Goal: Information Seeking & Learning: Check status

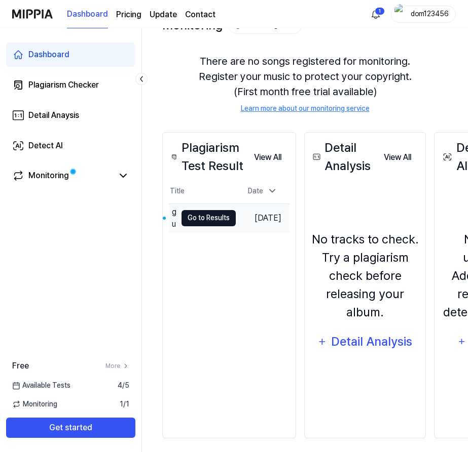
click at [217, 219] on button "Go to Results" at bounding box center [208, 218] width 54 height 16
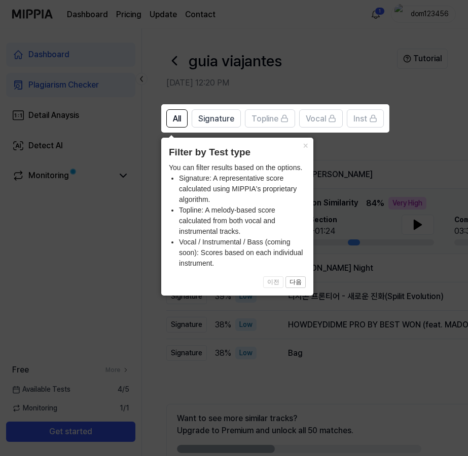
click at [433, 137] on icon at bounding box center [236, 228] width 472 height 456
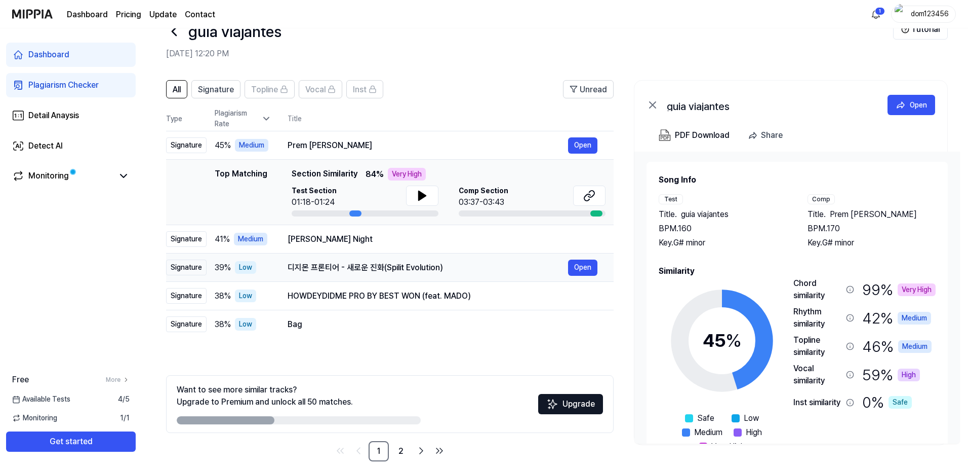
scroll to position [45, 0]
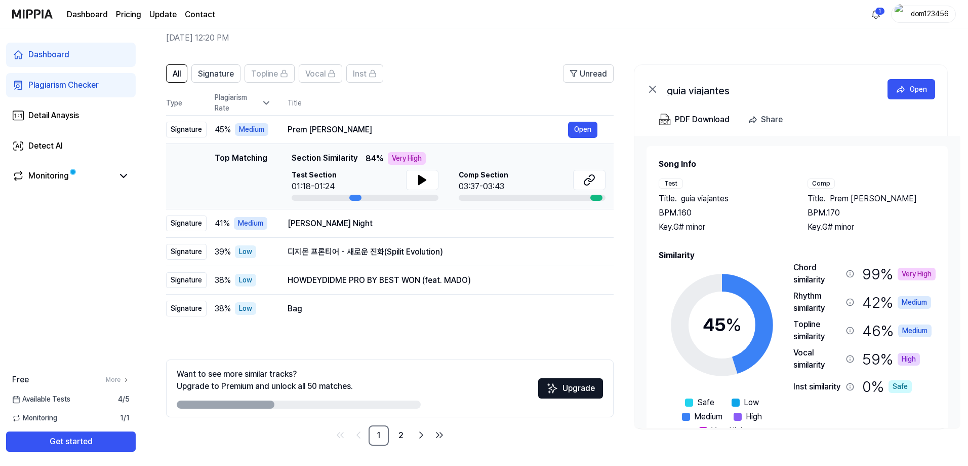
click at [307, 155] on span "Section Similarity" at bounding box center [325, 158] width 66 height 13
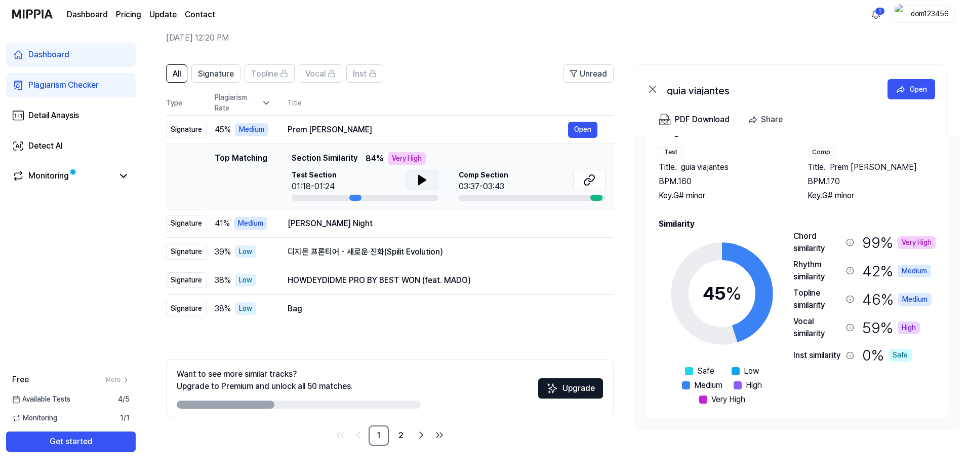
click at [417, 173] on button at bounding box center [422, 180] width 32 height 20
click at [415, 179] on button at bounding box center [422, 180] width 32 height 20
click at [422, 179] on icon at bounding box center [422, 180] width 12 height 12
click at [467, 181] on div "03:37-03:43" at bounding box center [484, 186] width 50 height 12
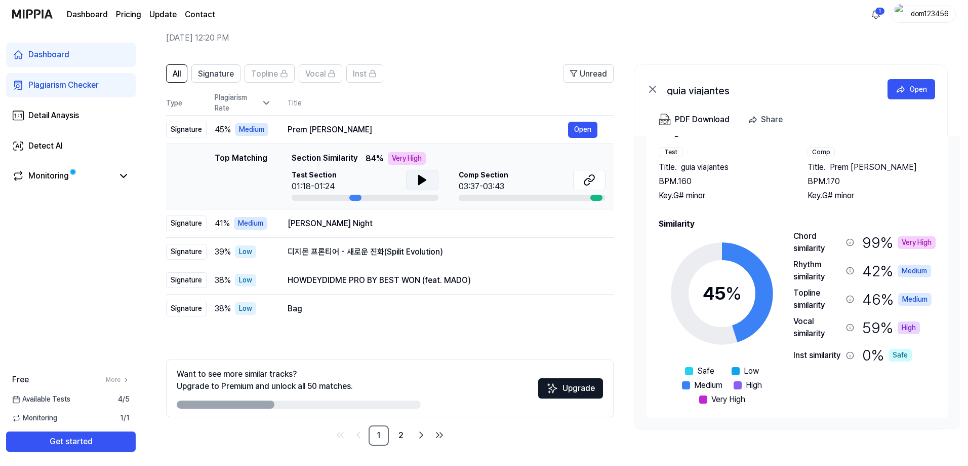
click at [467, 181] on div "03:37-03:43" at bounding box center [484, 186] width 50 height 12
click at [426, 179] on icon at bounding box center [422, 180] width 12 height 12
click at [425, 179] on icon at bounding box center [424, 180] width 2 height 8
drag, startPoint x: 485, startPoint y: 179, endPoint x: 517, endPoint y: 191, distance: 34.3
click at [467, 179] on span "Comp Section" at bounding box center [484, 175] width 50 height 11
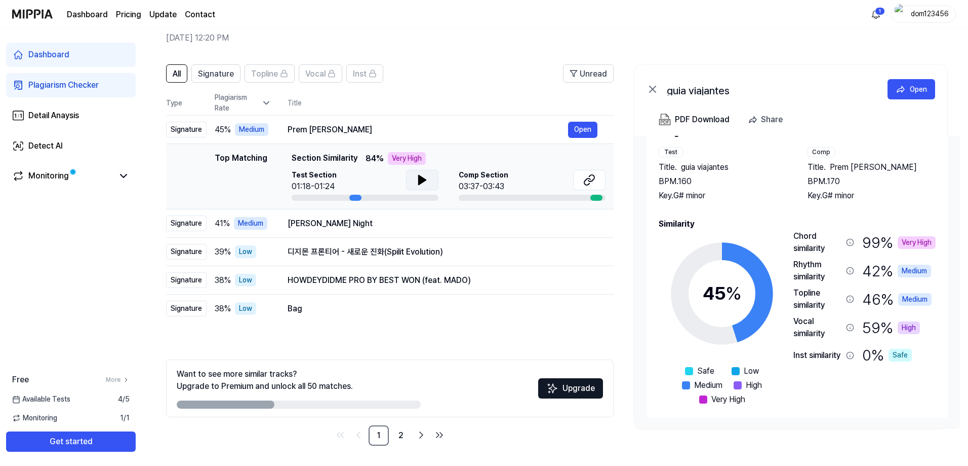
click at [467, 193] on div "Comp Section 03:37-03:43" at bounding box center [532, 185] width 147 height 31
click at [467, 131] on button "Open" at bounding box center [582, 130] width 29 height 16
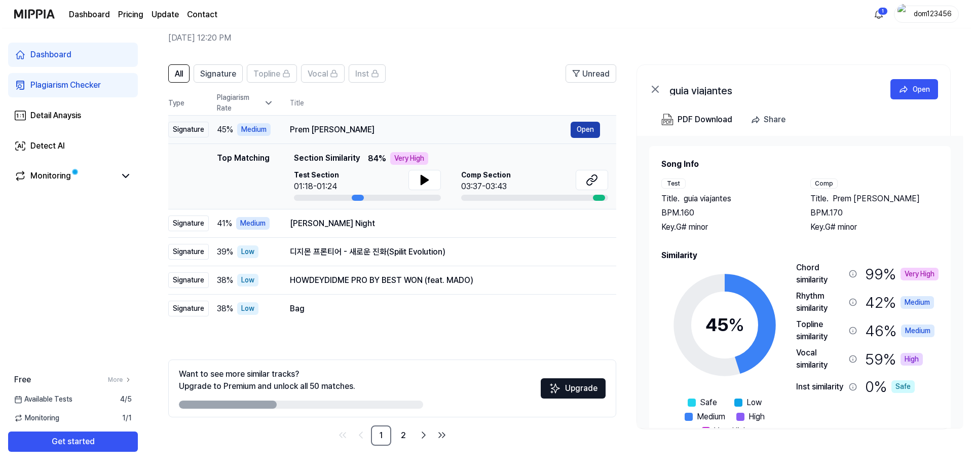
scroll to position [0, 0]
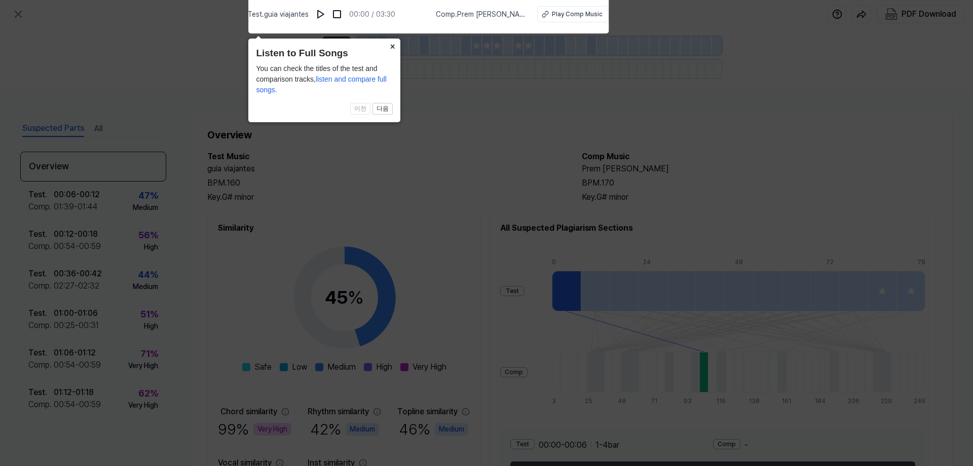
click at [393, 45] on button "×" at bounding box center [392, 45] width 16 height 14
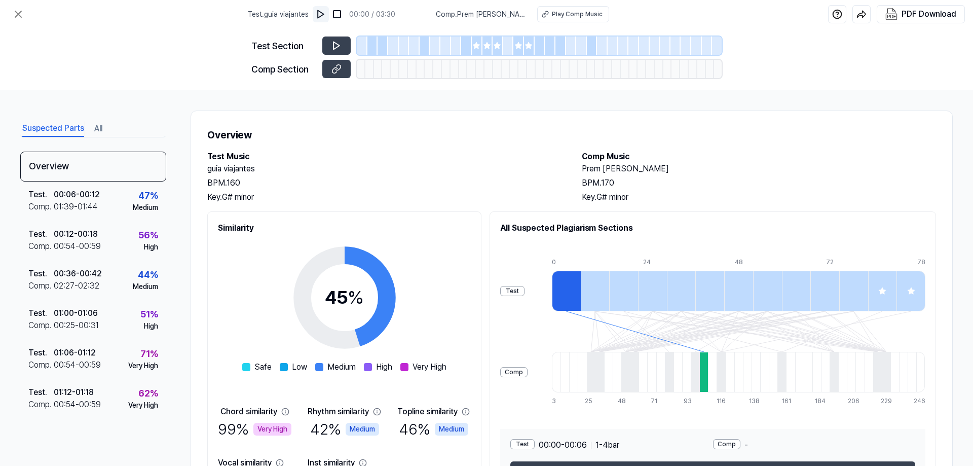
click at [325, 14] on img at bounding box center [321, 14] width 10 height 10
click at [324, 11] on img at bounding box center [321, 14] width 10 height 10
click at [296, 68] on div "Comp Section" at bounding box center [283, 69] width 65 height 14
click at [337, 69] on icon at bounding box center [336, 69] width 10 height 10
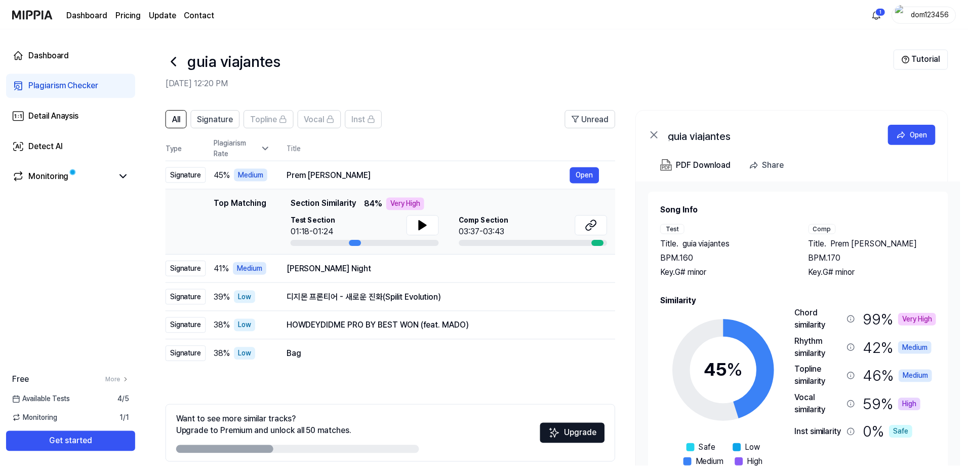
scroll to position [45, 0]
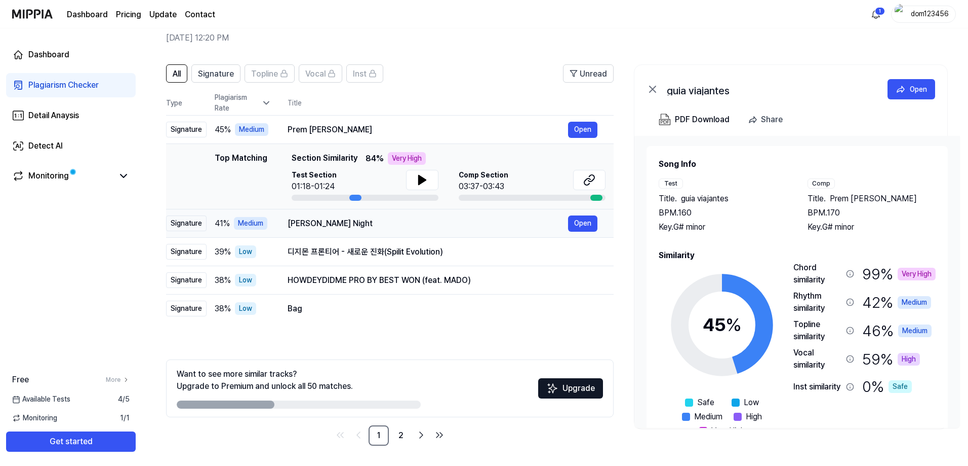
click at [372, 220] on div "Bala Essa Night" at bounding box center [428, 223] width 281 height 12
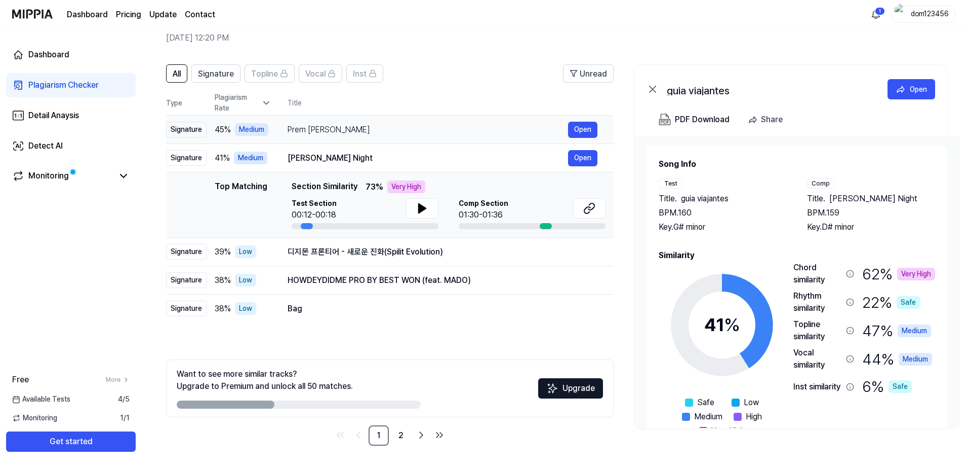
click at [379, 125] on div "Prem [PERSON_NAME]" at bounding box center [428, 130] width 281 height 12
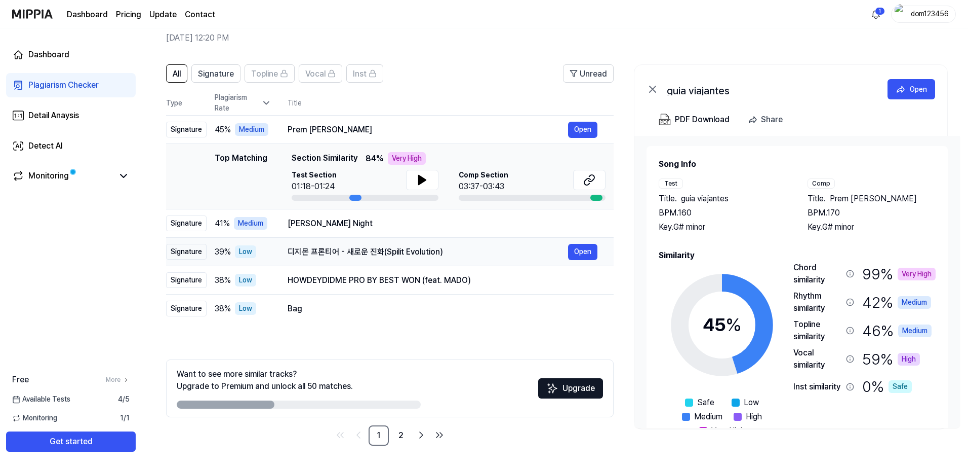
scroll to position [0, 0]
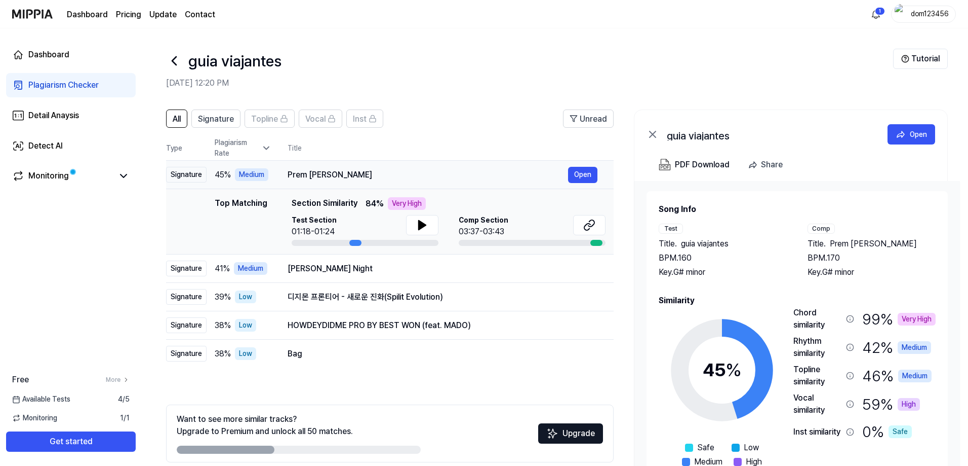
click at [389, 176] on div "Prem [PERSON_NAME]" at bounding box center [428, 175] width 281 height 12
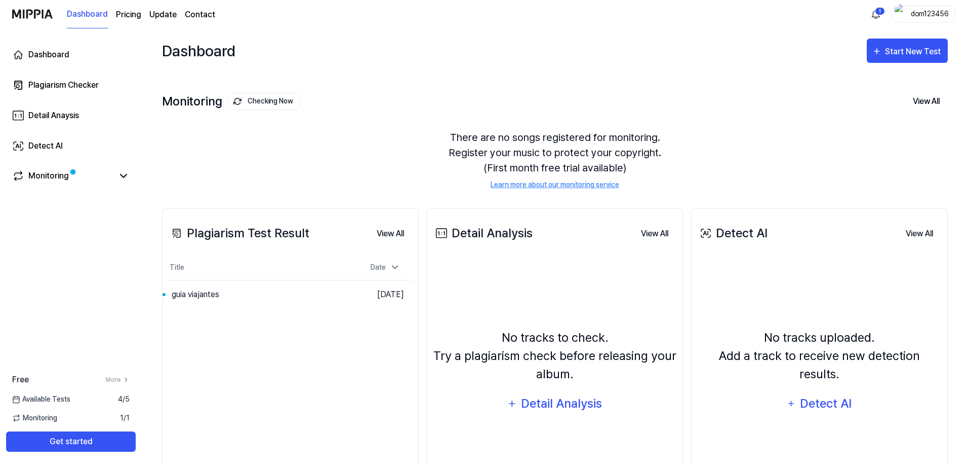
scroll to position [76, 0]
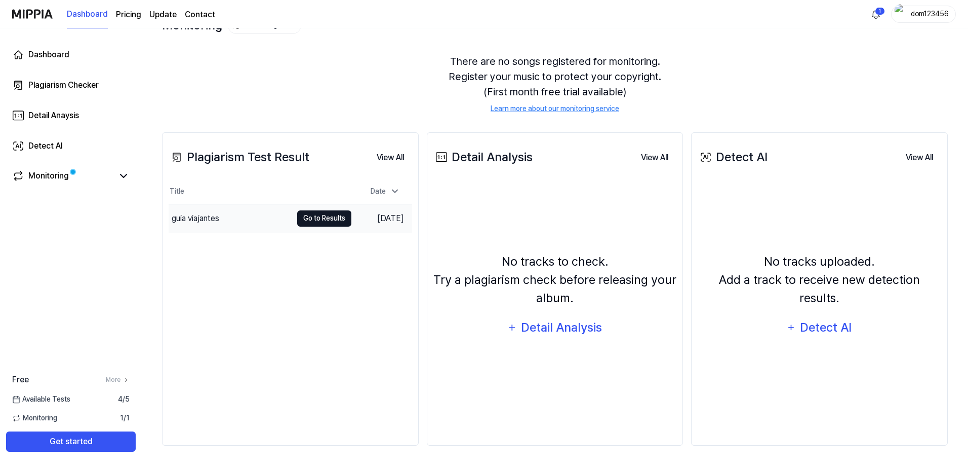
click at [319, 217] on button "Go to Results" at bounding box center [324, 218] width 54 height 16
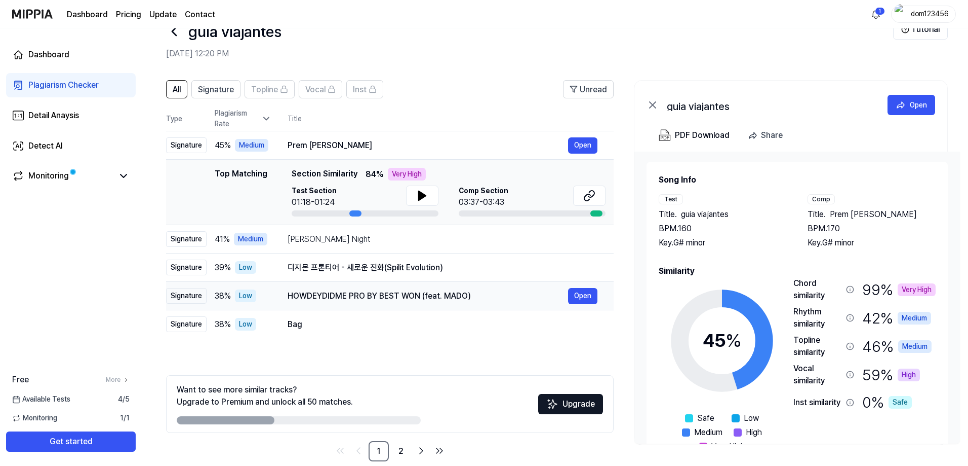
scroll to position [45, 0]
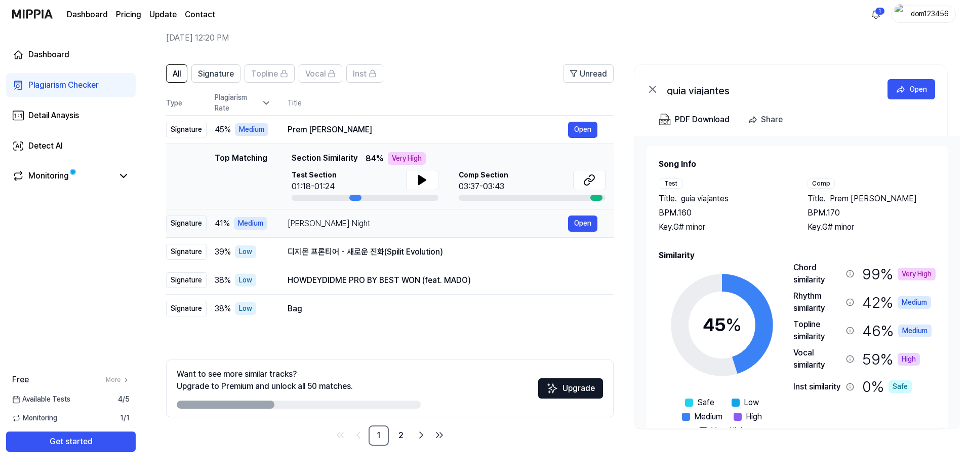
click at [360, 230] on div "Bala Essa Night Open" at bounding box center [443, 223] width 310 height 16
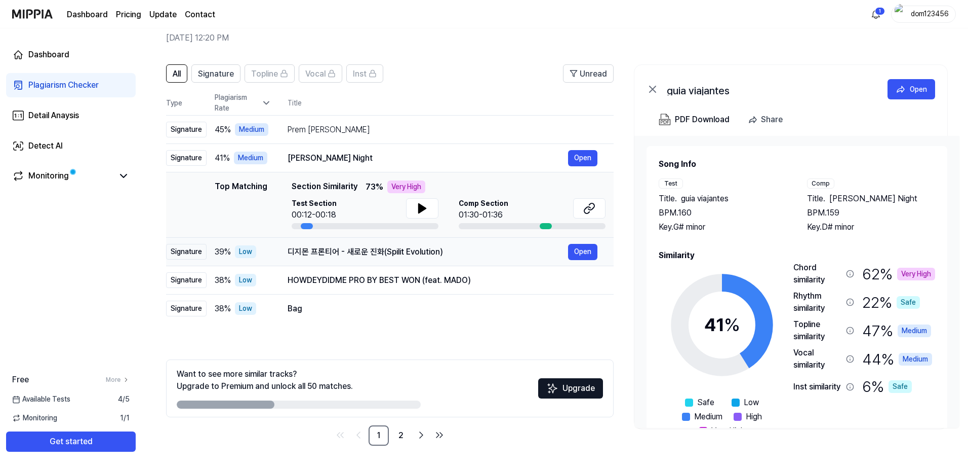
click at [376, 252] on div "디지몬 프론티어 - 새로운 진화(Spilit Evolution)" at bounding box center [428, 252] width 281 height 12
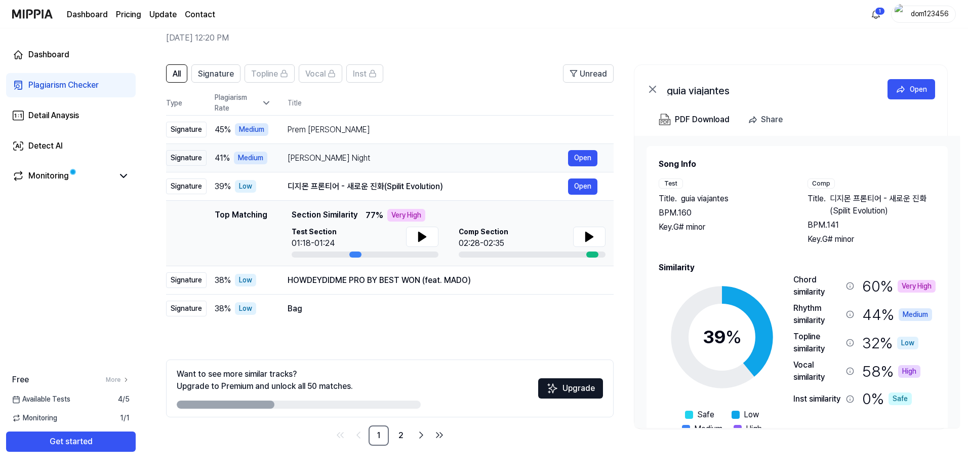
click at [372, 161] on div "Bala Essa Night" at bounding box center [428, 158] width 281 height 12
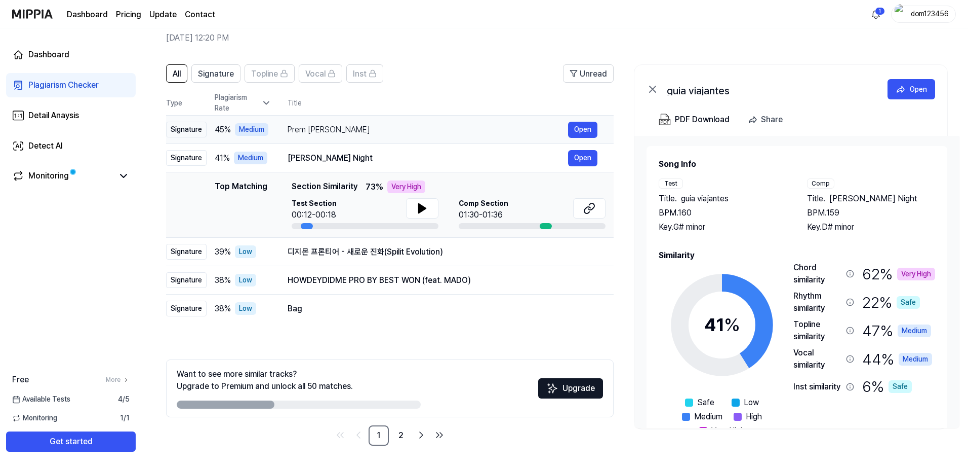
click at [384, 126] on div "Prem [PERSON_NAME]" at bounding box center [428, 130] width 281 height 12
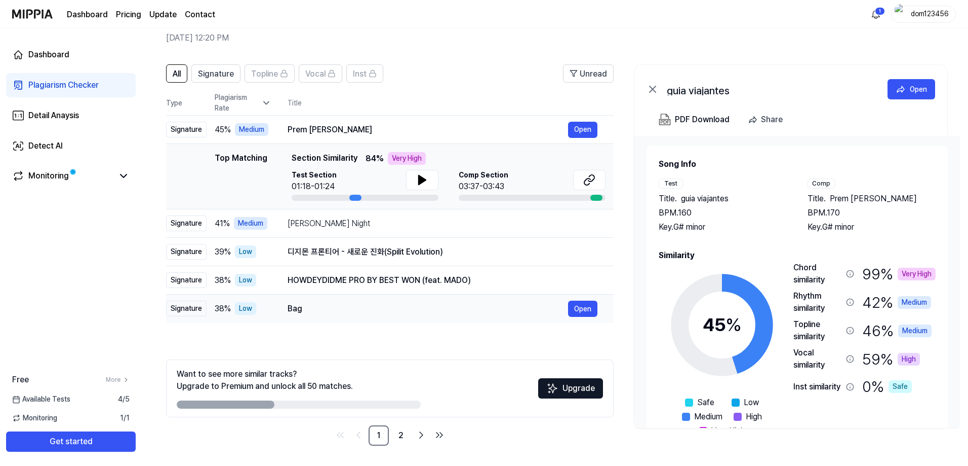
click at [369, 306] on div "Bag" at bounding box center [428, 308] width 281 height 12
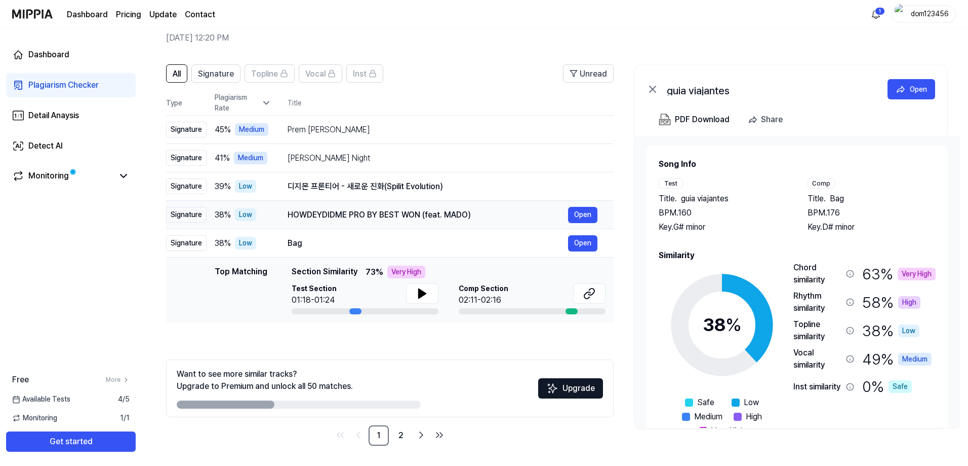
click at [373, 210] on div "HOWDEYDIDME PRO BY BEST WON (feat. MADO)" at bounding box center [428, 215] width 281 height 12
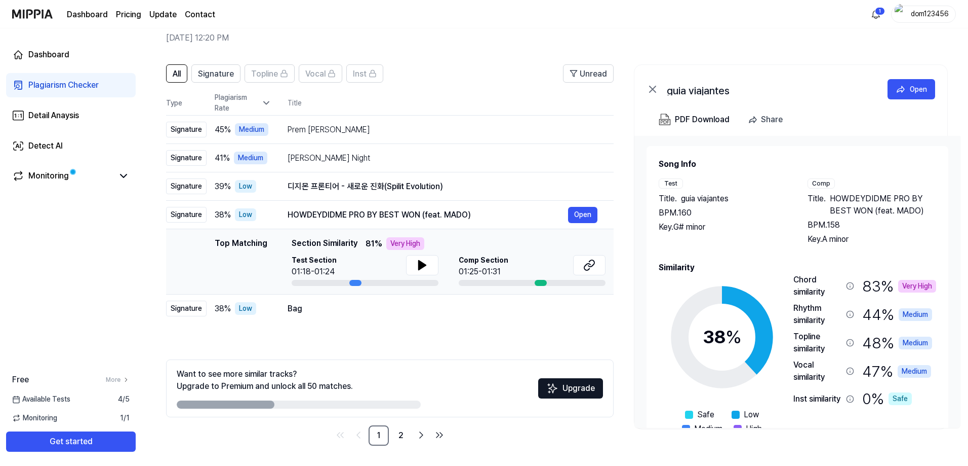
scroll to position [0, 0]
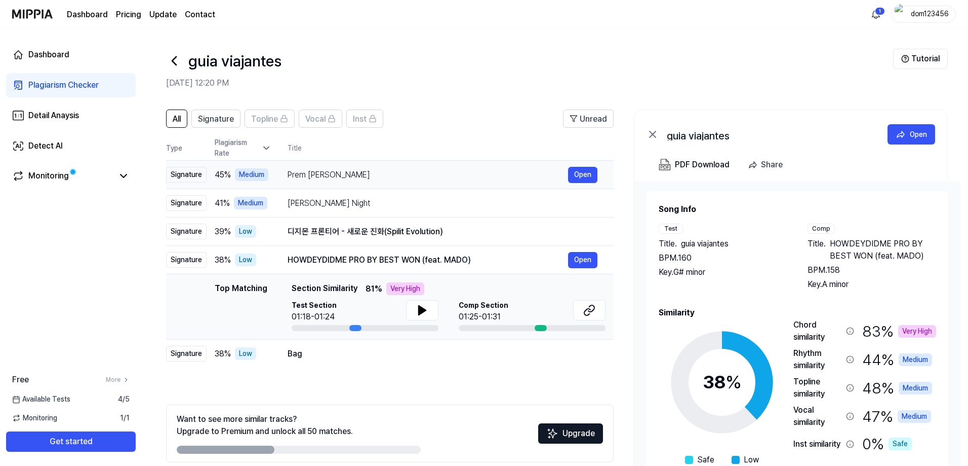
click at [352, 181] on div "Prem Koriya Morchi Open" at bounding box center [443, 175] width 310 height 16
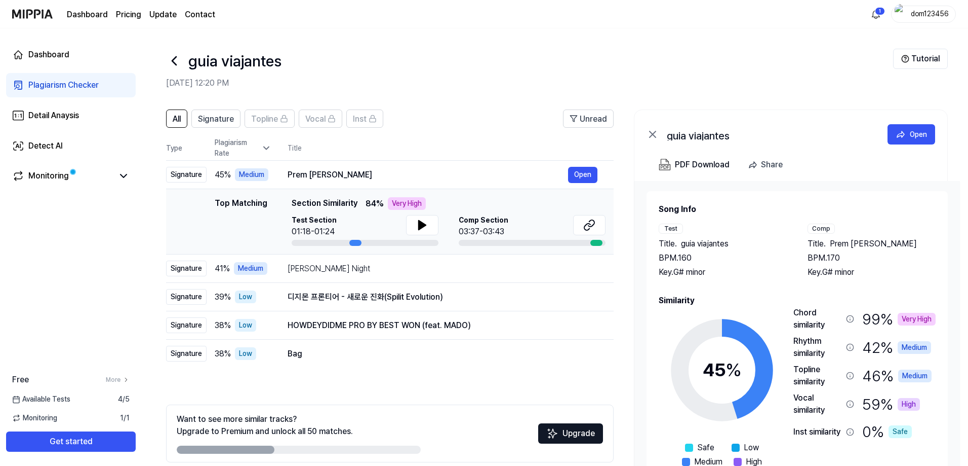
drag, startPoint x: 457, startPoint y: 229, endPoint x: 499, endPoint y: 229, distance: 42.5
click at [467, 229] on div "Test Section 01:18-01:24 Comp Section 03:37-03:43" at bounding box center [449, 230] width 314 height 31
click at [467, 226] on icon at bounding box center [592, 223] width 6 height 7
click at [344, 173] on div "Prem [PERSON_NAME]" at bounding box center [428, 175] width 281 height 12
click at [467, 172] on div "Prem [PERSON_NAME]" at bounding box center [428, 175] width 281 height 12
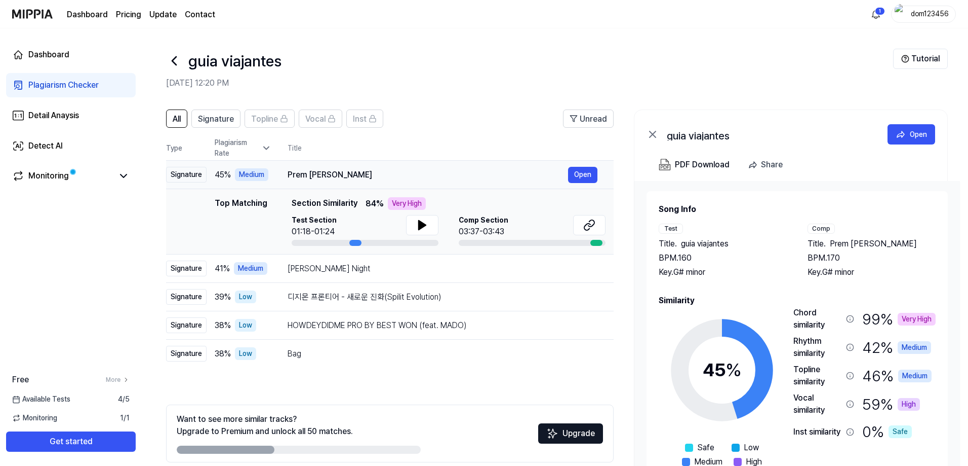
click at [409, 174] on div "Prem [PERSON_NAME]" at bounding box center [428, 175] width 281 height 12
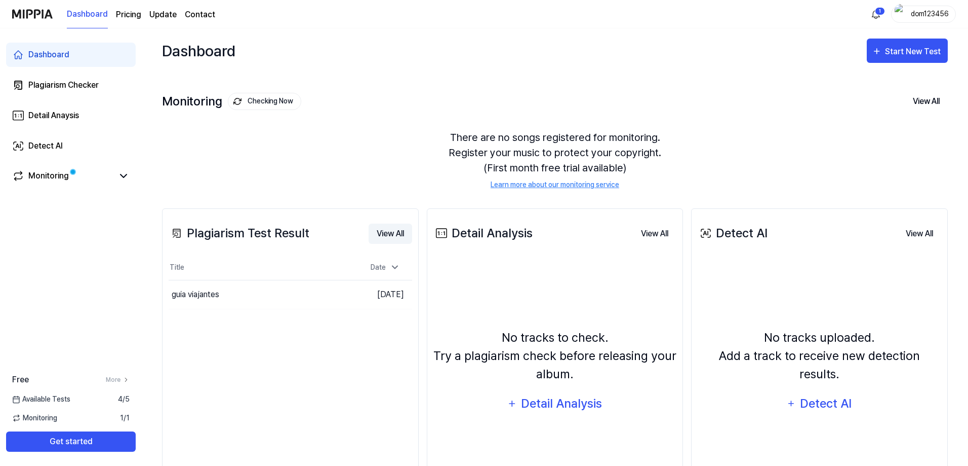
click at [392, 234] on button "View All" at bounding box center [391, 233] width 44 height 20
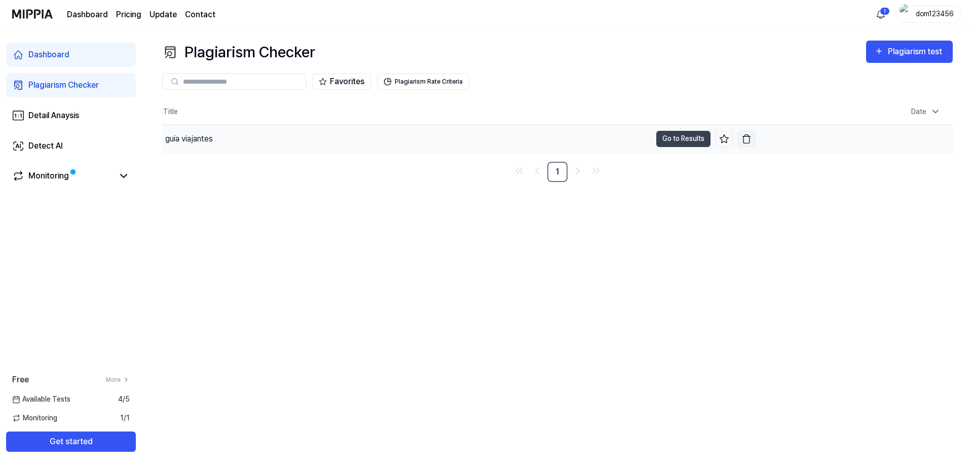
click at [747, 138] on img "button" at bounding box center [746, 139] width 10 height 10
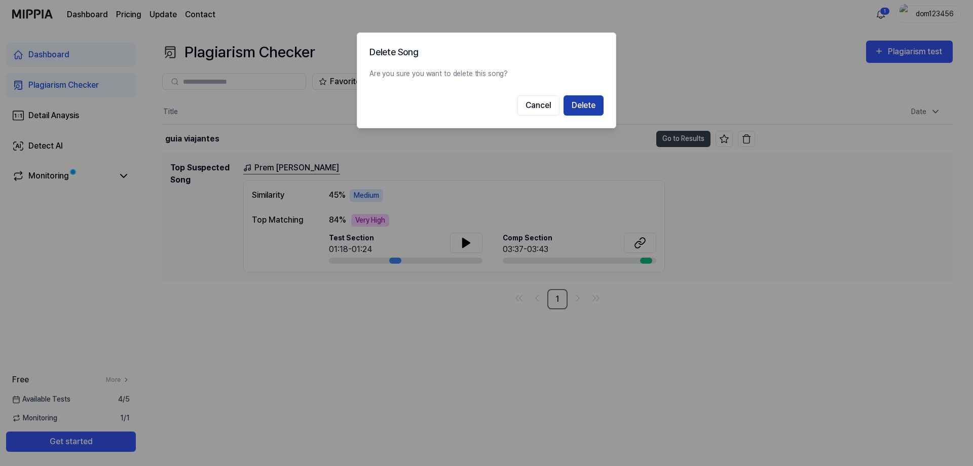
click at [601, 97] on button "Delete" at bounding box center [583, 105] width 40 height 20
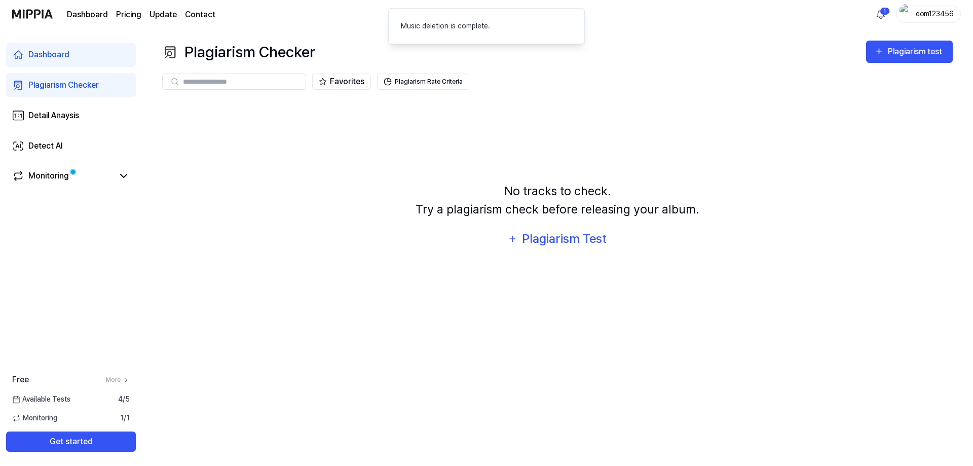
click at [81, 91] on div "Plagiarism Checker" at bounding box center [63, 85] width 70 height 12
click at [60, 122] on link "Detail Anaysis" at bounding box center [71, 115] width 130 height 24
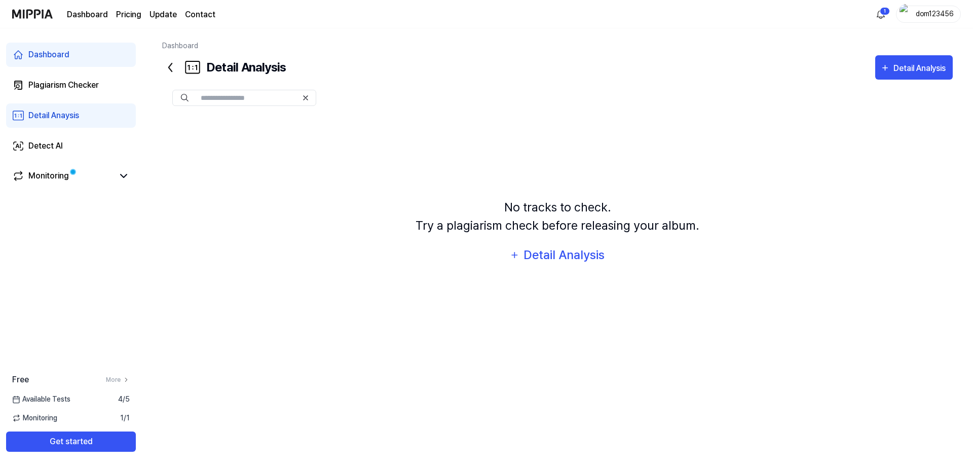
click at [75, 55] on link "Dashboard" at bounding box center [71, 55] width 130 height 24
